Goal: Task Accomplishment & Management: Complete application form

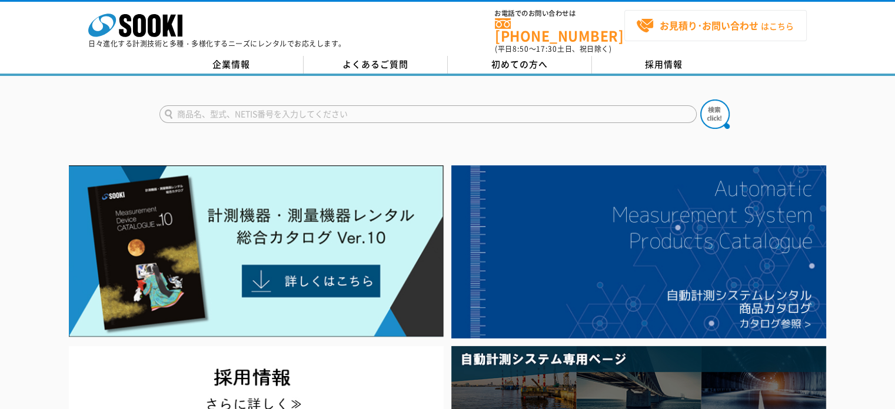
click at [695, 23] on strong "お見積り･お問い合わせ" at bounding box center [709, 25] width 99 height 14
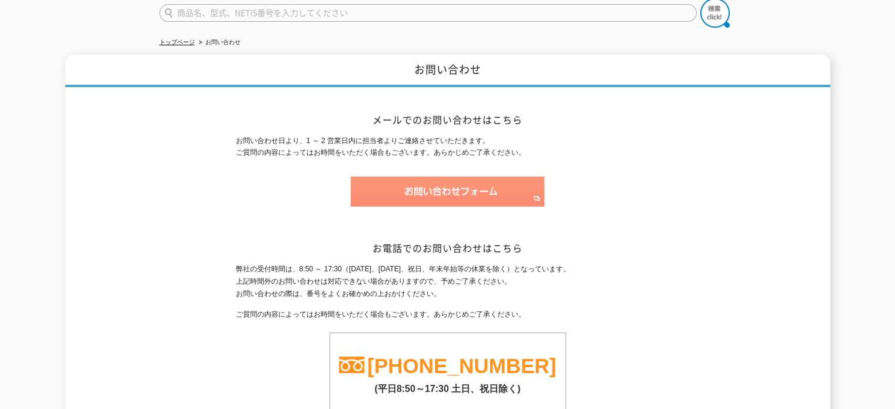
scroll to position [118, 0]
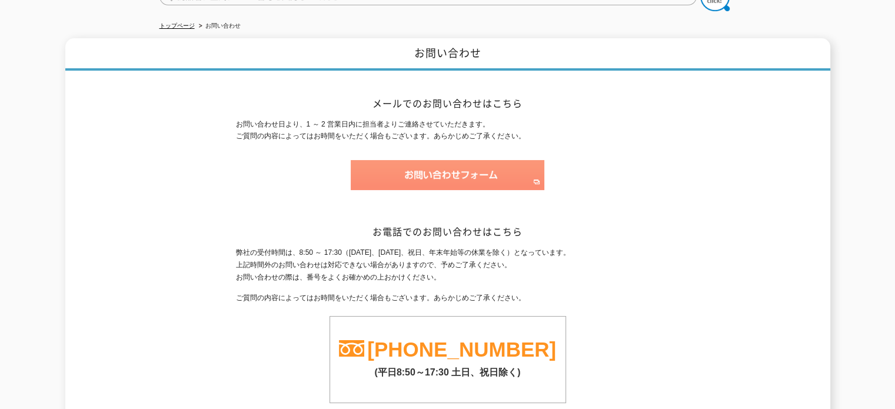
click at [403, 166] on img at bounding box center [448, 175] width 194 height 30
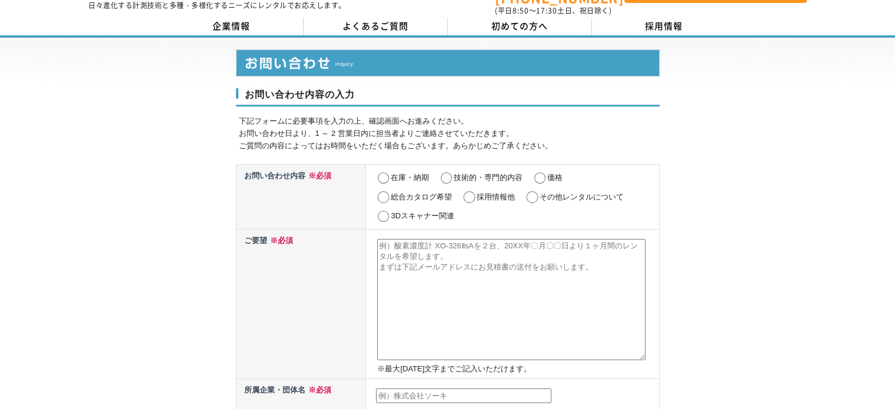
scroll to position [59, 0]
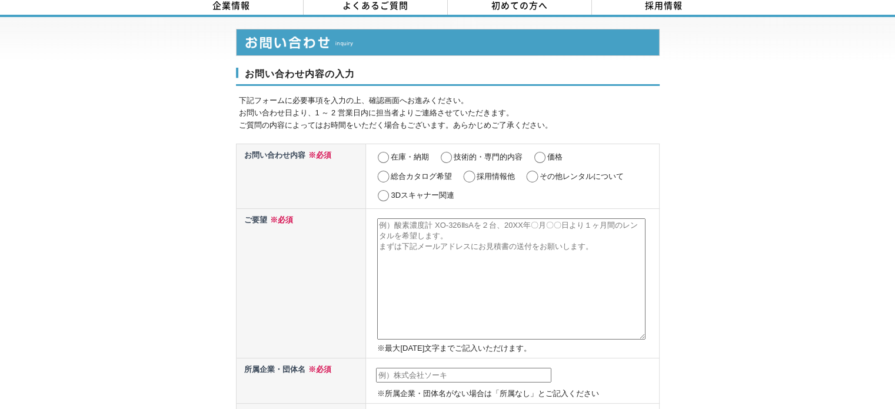
click at [533, 171] on input "その他レンタルについて" at bounding box center [532, 177] width 15 height 12
radio input "true"
click at [471, 262] on textarea at bounding box center [511, 278] width 268 height 121
paste textarea "イプロスに掲載されているのを拝見して ご連絡差し上げた、本多と申します。 弊社は、製造業のメーカー様特有のお悩みである、 ■　自社製品は機械の中の一部分なので…"
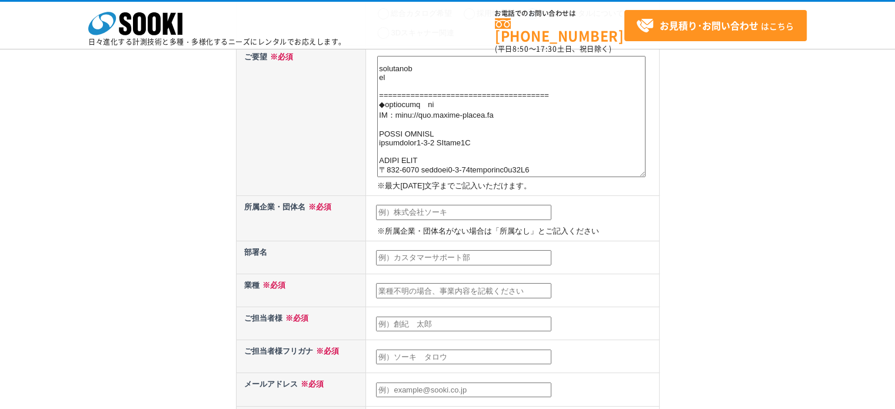
scroll to position [176, 0]
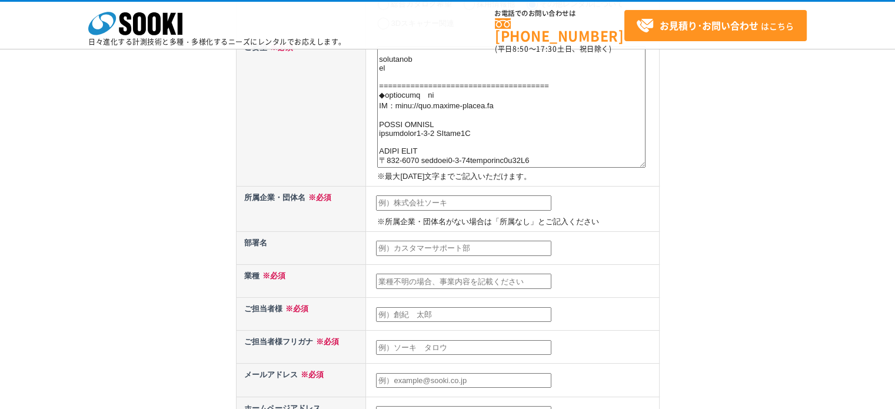
type textarea "イプロスに掲載されているのを拝見して ご連絡差し上げた、本多と申します。 弊社は、製造業のメーカー様特有のお悩みである、 ■　自社製品は機械の中の一部分なので…"
click at [407, 200] on input "text" at bounding box center [463, 202] width 175 height 15
type input "株式会社インディゴ"
type input "本多 眞吾"
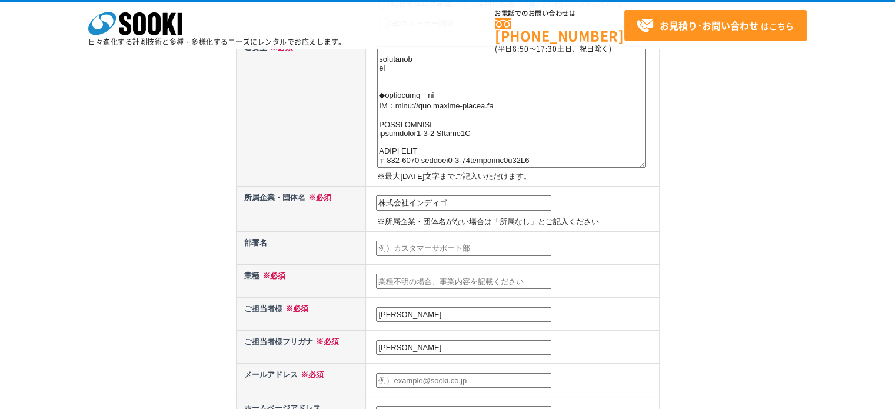
type input "front@indigostudio.jp"
type input "566"
select select "27"
type input "大阪府摂津市千里丘東2-1-4 ST摂津ビル2F"
click at [432, 274] on input "text" at bounding box center [463, 281] width 175 height 15
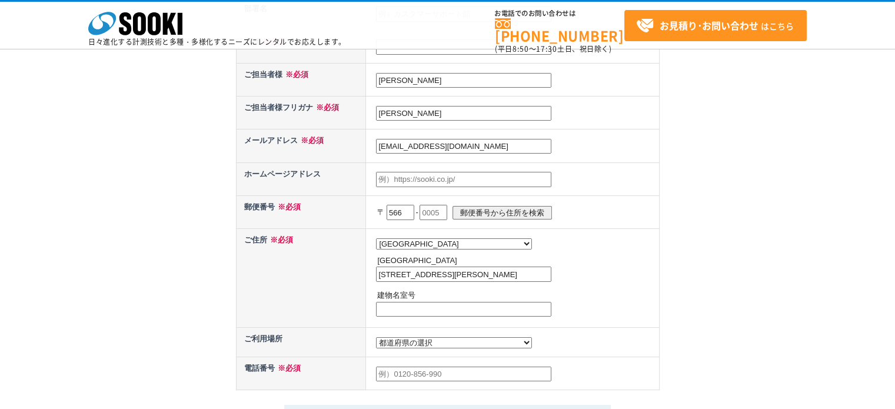
scroll to position [412, 0]
drag, startPoint x: 451, startPoint y: 113, endPoint x: 327, endPoint y: 99, distance: 124.4
click at [327, 99] on tr "ご担当者様フリガナ ※必須 本多 眞吾" at bounding box center [447, 111] width 423 height 33
type input "ホンダシンゴ"
click at [438, 204] on input "text" at bounding box center [433, 211] width 28 height 15
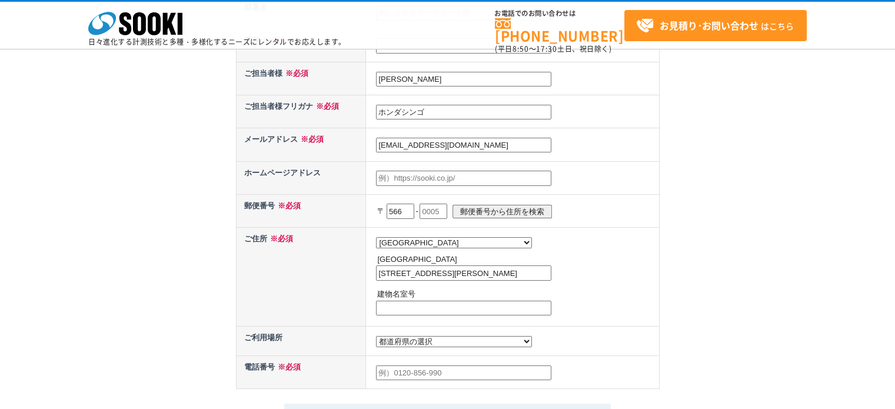
type input "0011"
drag, startPoint x: 404, startPoint y: 272, endPoint x: 362, endPoint y: 258, distance: 43.5
click at [362, 266] on tr "ご住所 ※必須 都道府県の選択 北海道 青森県 岩手県 宮城県 秋田県 山形県 福島県 茨城県 栃木県 群馬県 埼玉県 千葉県 東京都 神奈川県 新潟県 富山…" at bounding box center [447, 276] width 423 height 99
drag, startPoint x: 454, startPoint y: 272, endPoint x: 518, endPoint y: 282, distance: 65.4
click at [546, 282] on td "都道府県の選択 北海道 青森県 岩手県 宮城県 秋田県 山形県 福島県 茨城県 栃木県 群馬県 埼玉県 千葉県 東京都 神奈川県 新潟県 富山県 石川県 福井…" at bounding box center [512, 276] width 293 height 99
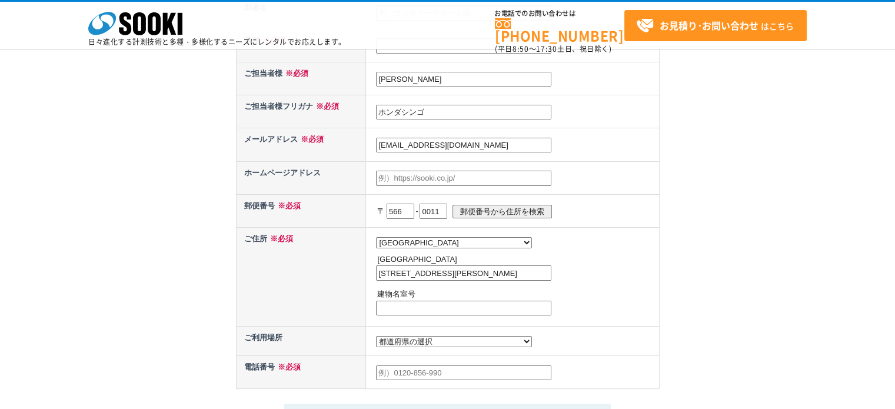
type input "摂津市千里丘東2-1-4"
click at [407, 303] on input "text" at bounding box center [463, 308] width 175 height 15
paste input "ST摂津ビル2F"
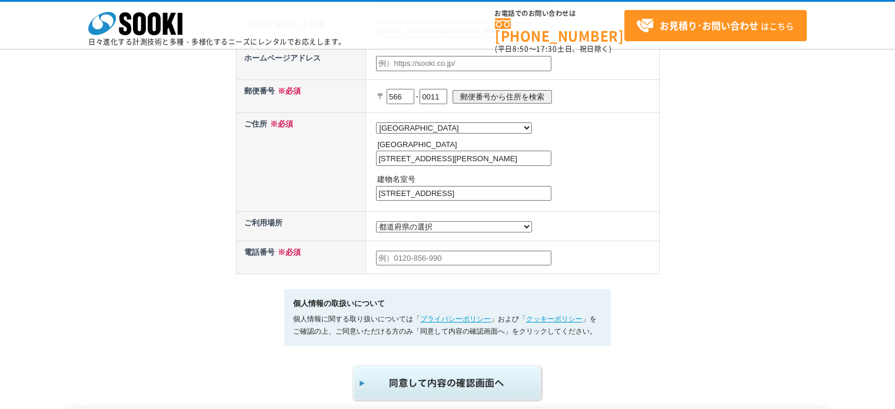
scroll to position [529, 0]
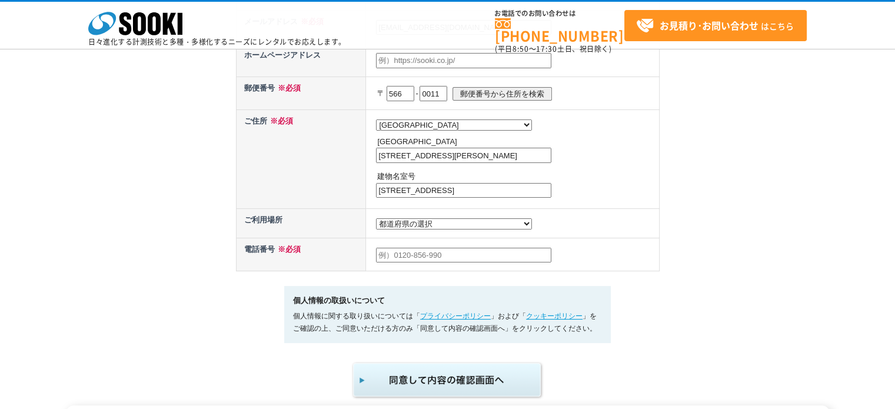
type input "ST摂津ビル2F"
click at [433, 252] on input "text" at bounding box center [463, 255] width 175 height 15
type input "0726090442"
click at [426, 224] on select "都道府県の選択 利用場所未定 北海道 青森県 岩手県 宮城県 秋田県 山形県 福島県 茨城県 栃木県 群馬県 埼玉県 千葉県 東京都 神奈川県 新潟県 富山県…" at bounding box center [454, 223] width 156 height 11
click at [415, 219] on select "都道府県の選択 利用場所未定 北海道 青森県 岩手県 宮城県 秋田県 山形県 福島県 茨城県 栃木県 群馬県 埼玉県 千葉県 東京都 神奈川県 新潟県 富山県…" at bounding box center [454, 223] width 156 height 11
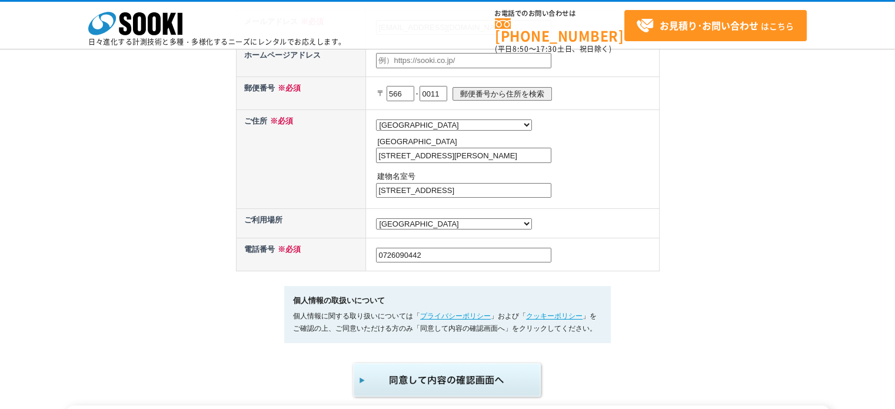
select select "0"
click at [376, 218] on select "都道府県の選択 利用場所未定 北海道 青森県 岩手県 宮城県 秋田県 山形県 福島県 茨城県 栃木県 群馬県 埼玉県 千葉県 東京都 神奈川県 新潟県 富山県…" at bounding box center [454, 223] width 156 height 11
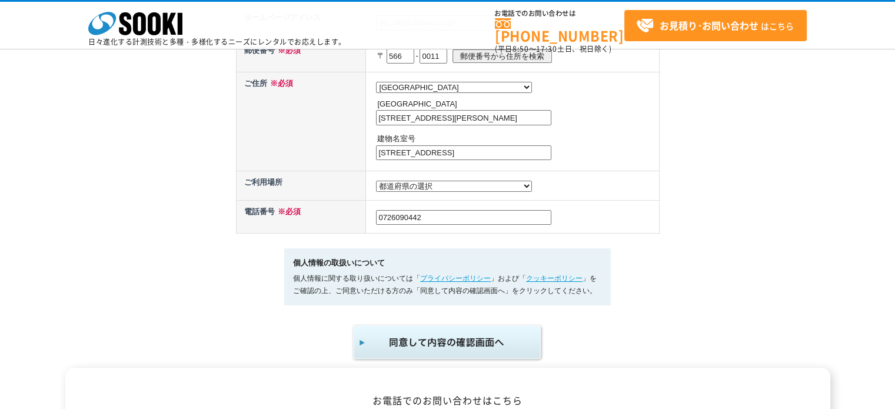
scroll to position [588, 0]
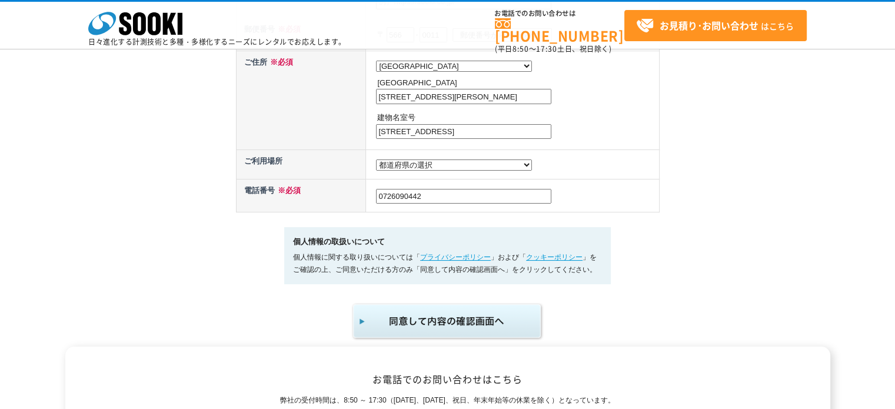
click at [499, 313] on img "submit" at bounding box center [447, 321] width 193 height 39
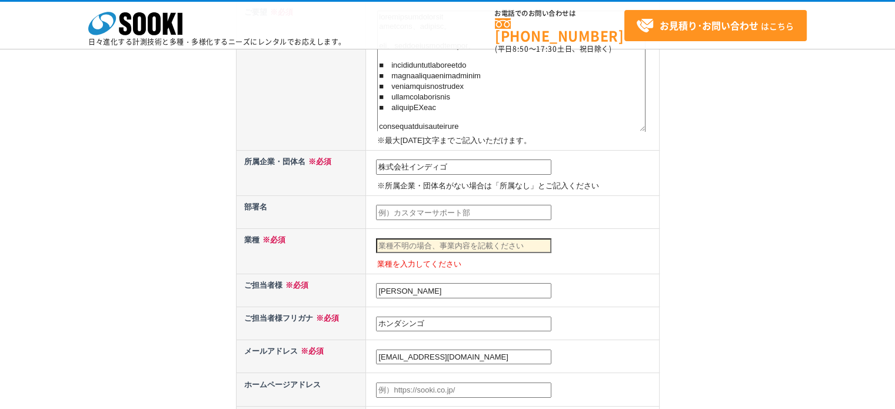
scroll to position [412, 0]
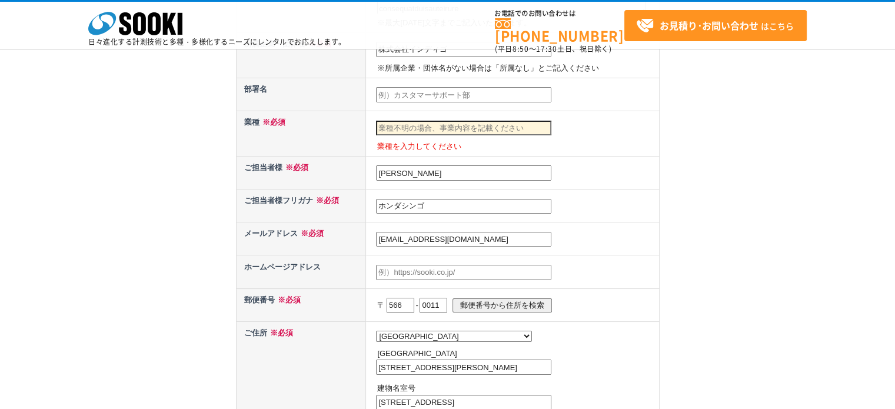
click at [430, 126] on input "text" at bounding box center [463, 128] width 175 height 15
paste input "動画制作"
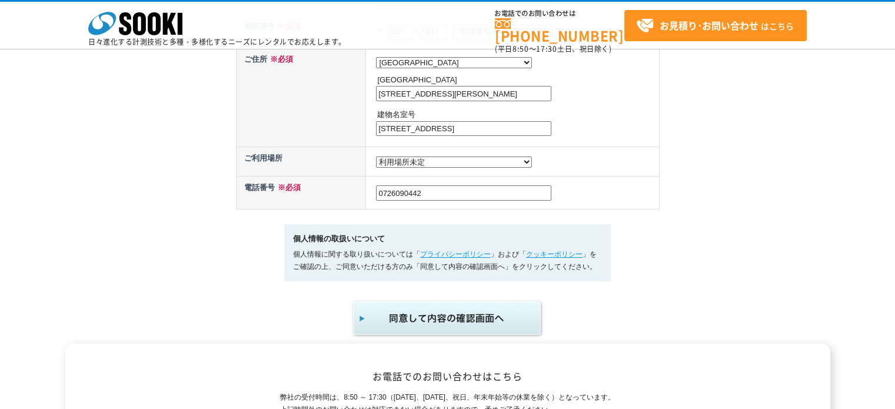
scroll to position [706, 0]
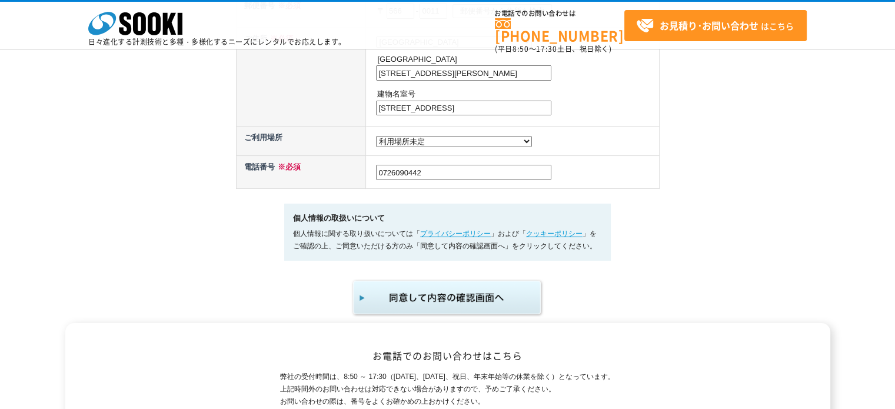
type input "動画制作"
click at [464, 297] on img "submit" at bounding box center [447, 297] width 193 height 39
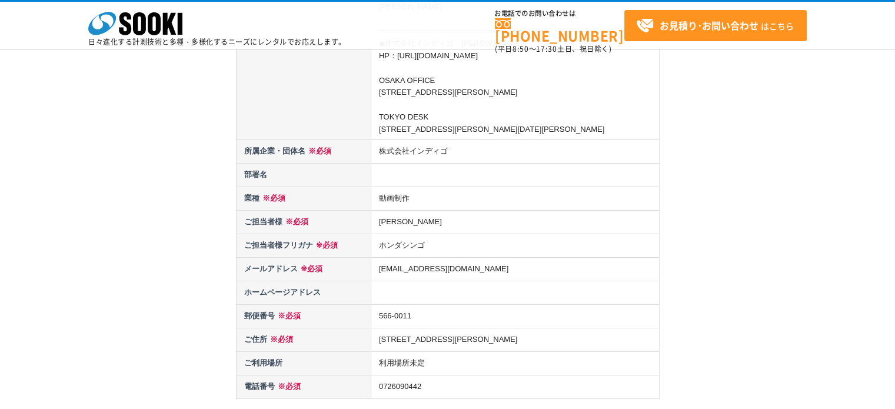
scroll to position [1235, 0]
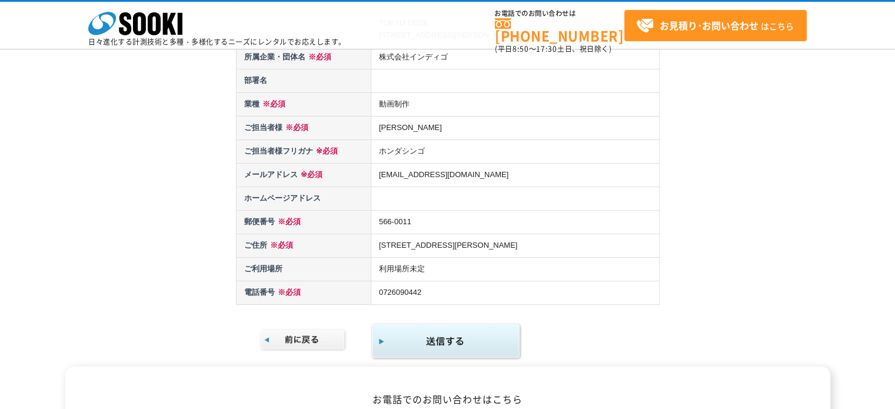
click at [455, 341] on img "submit" at bounding box center [446, 341] width 151 height 38
